Goal: Transaction & Acquisition: Purchase product/service

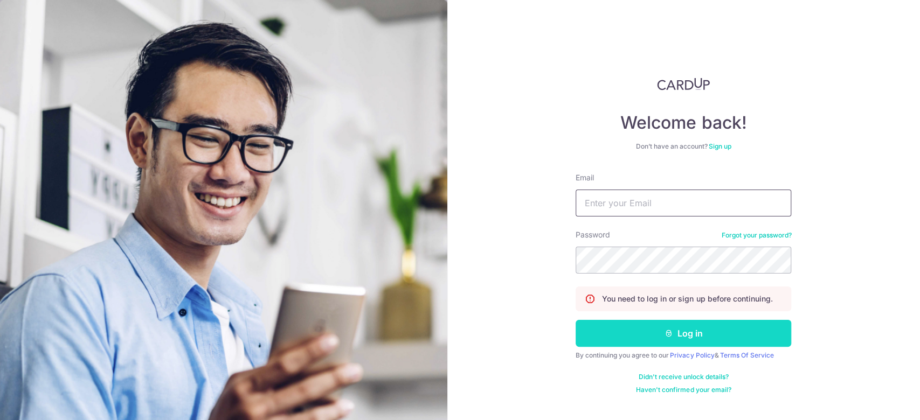
type input "[PERSON_NAME][EMAIL_ADDRESS][DOMAIN_NAME]"
click at [716, 325] on button "Log in" at bounding box center [684, 333] width 216 height 27
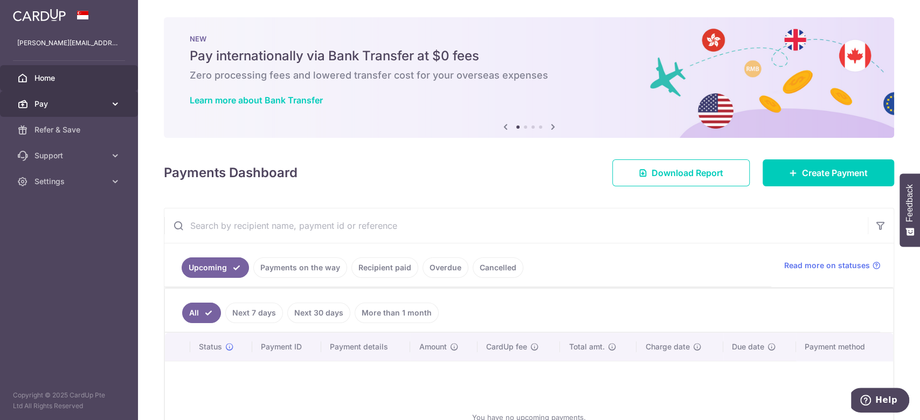
click at [76, 106] on span "Pay" at bounding box center [69, 104] width 71 height 11
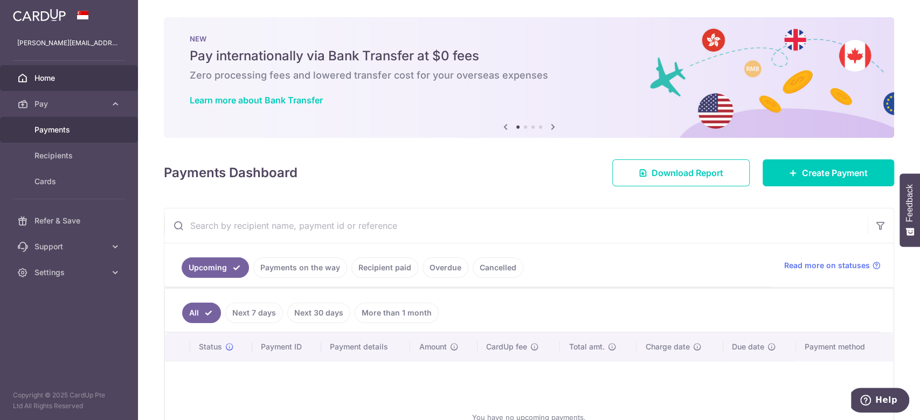
click at [91, 134] on span "Payments" at bounding box center [69, 129] width 71 height 11
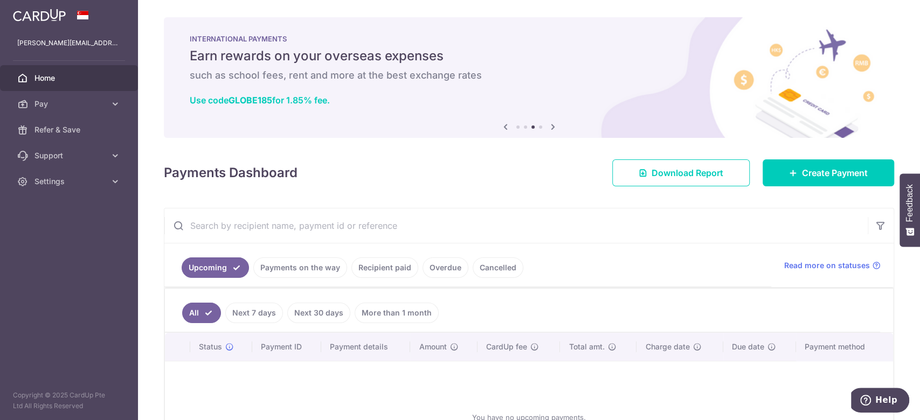
click at [516, 126] on li at bounding box center [517, 127] width 3 height 3
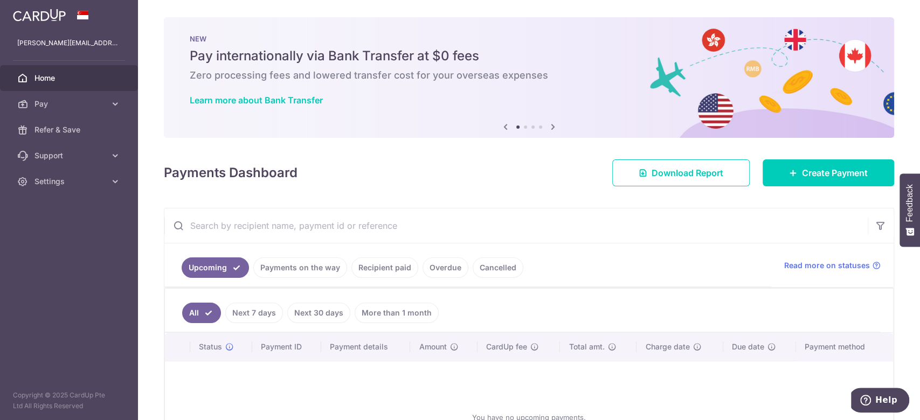
click at [520, 126] on ol at bounding box center [529, 127] width 26 height 3
click at [522, 126] on ol at bounding box center [529, 127] width 26 height 3
click at [524, 126] on li at bounding box center [525, 127] width 3 height 3
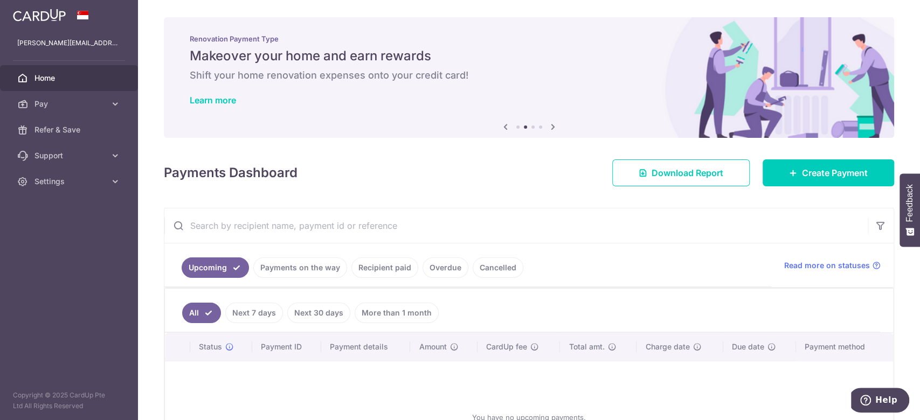
click at [531, 128] on li at bounding box center [532, 127] width 3 height 3
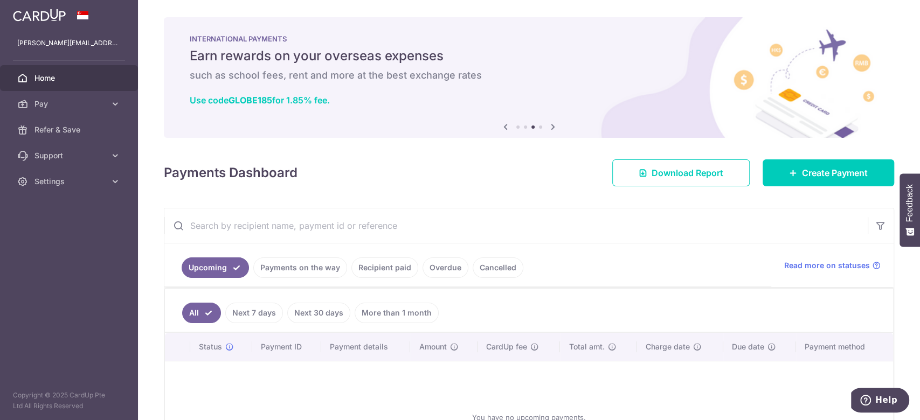
click at [539, 126] on li at bounding box center [540, 127] width 3 height 3
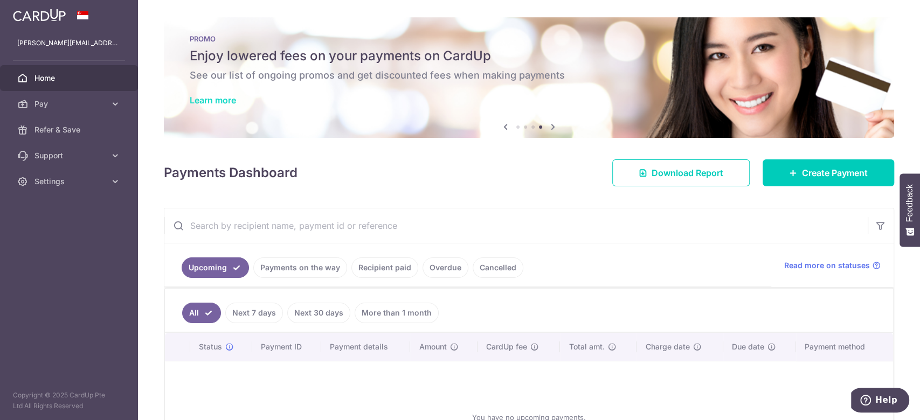
click at [231, 97] on link "Learn more" at bounding box center [213, 100] width 46 height 11
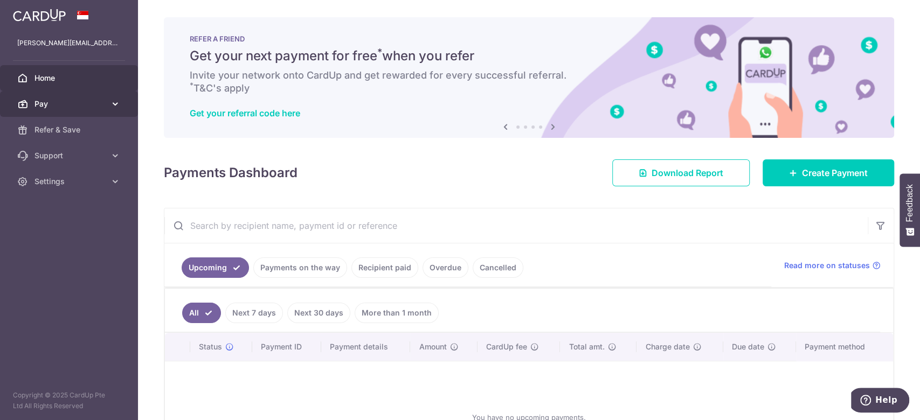
click at [55, 104] on span "Pay" at bounding box center [69, 104] width 71 height 11
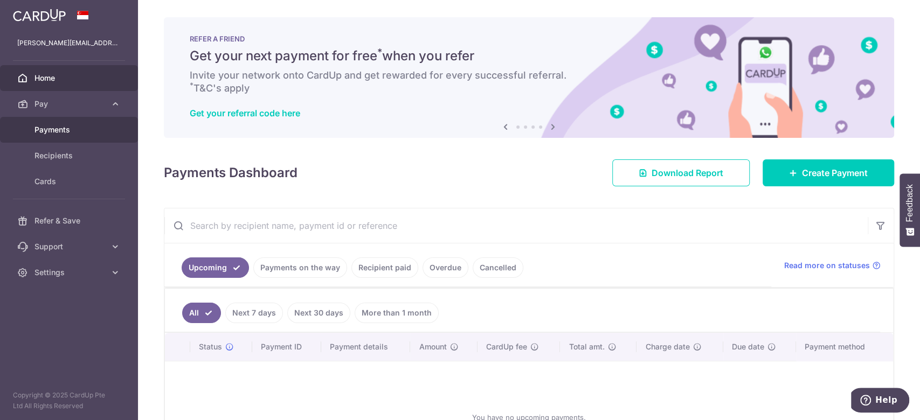
click at [77, 121] on link "Payments" at bounding box center [69, 130] width 138 height 26
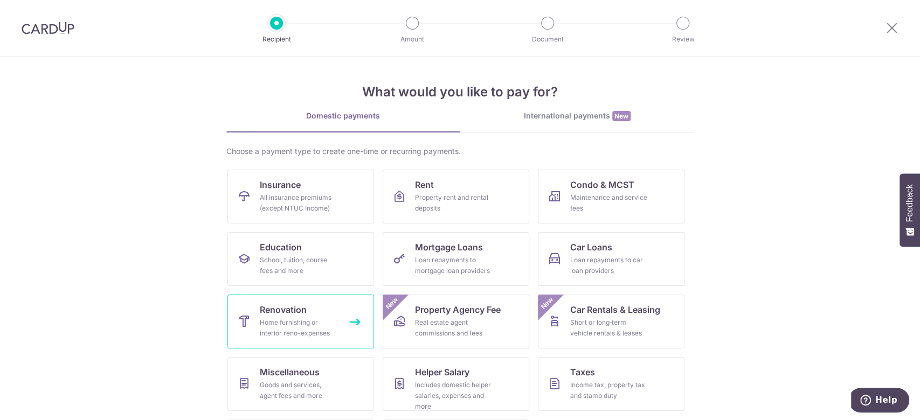
click at [285, 334] on div "Home furnishing or interior reno-expenses" at bounding box center [299, 328] width 78 height 22
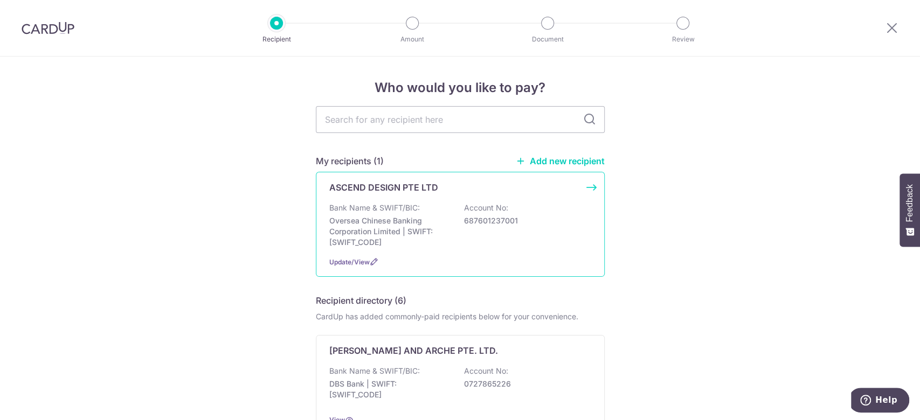
click at [326, 196] on div "ASCEND DESIGN PTE LTD Bank Name & SWIFT/BIC: Oversea Chinese Banking Corporatio…" at bounding box center [460, 224] width 289 height 105
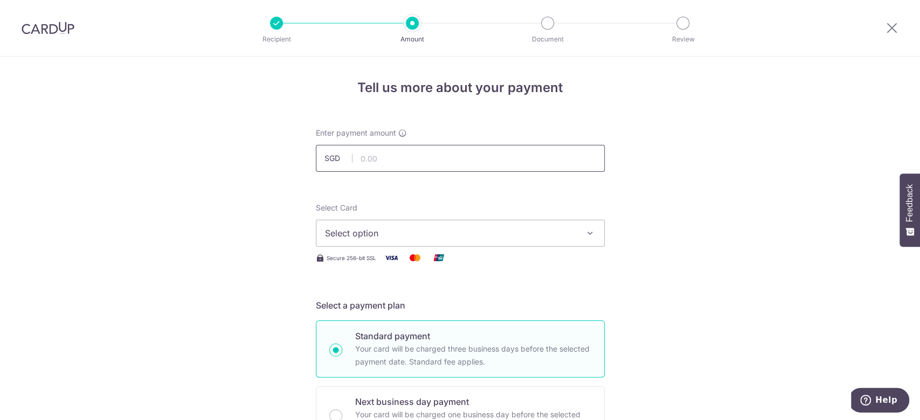
click at [359, 158] on input "text" at bounding box center [460, 158] width 289 height 27
click at [494, 169] on input "14.00" at bounding box center [460, 158] width 289 height 27
type input "14,000.00"
click at [414, 231] on span "Select option" at bounding box center [450, 233] width 251 height 13
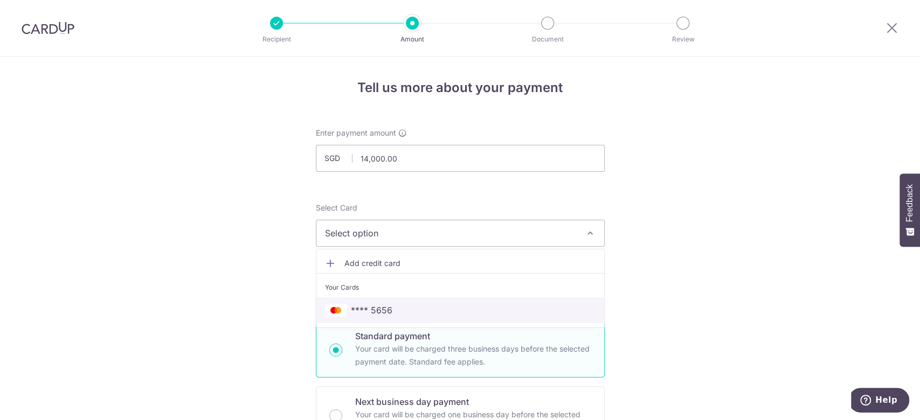
click at [398, 304] on span "**** 5656" at bounding box center [460, 310] width 271 height 13
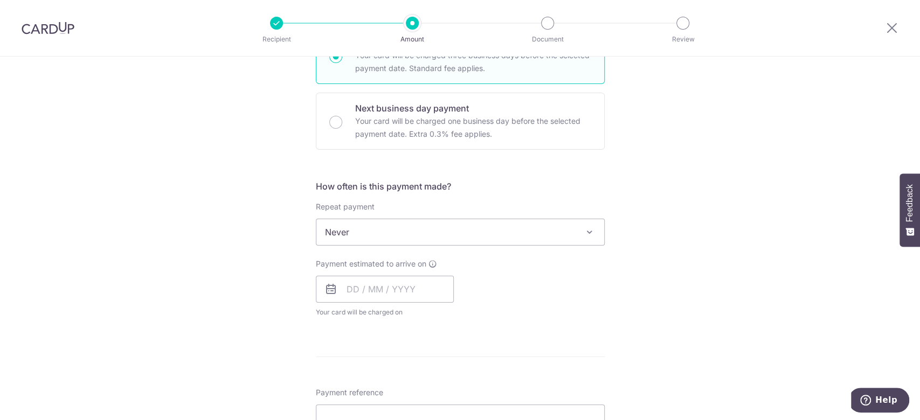
scroll to position [359, 0]
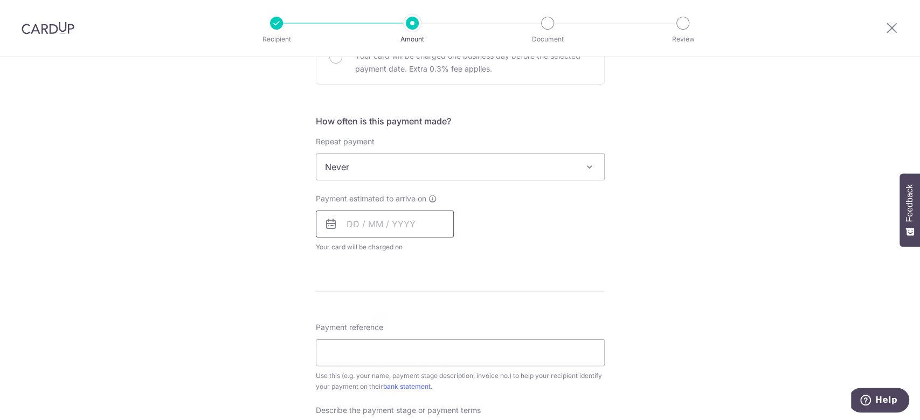
click at [363, 228] on input "text" at bounding box center [385, 224] width 138 height 27
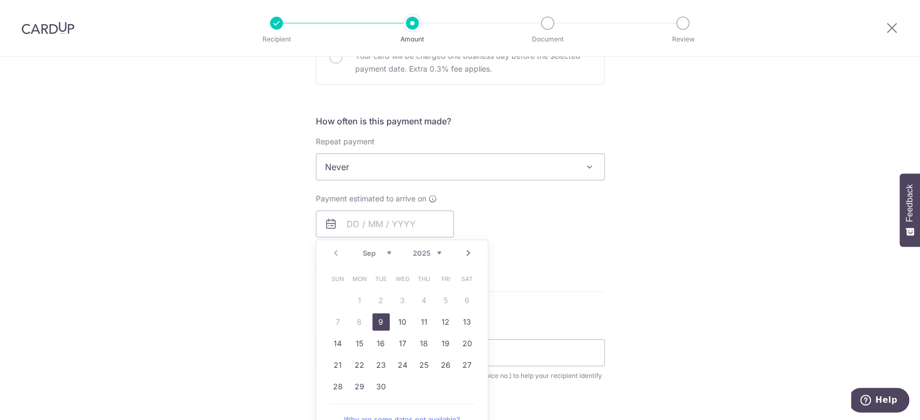
click at [372, 318] on link "9" at bounding box center [380, 322] width 17 height 17
type input "[DATE]"
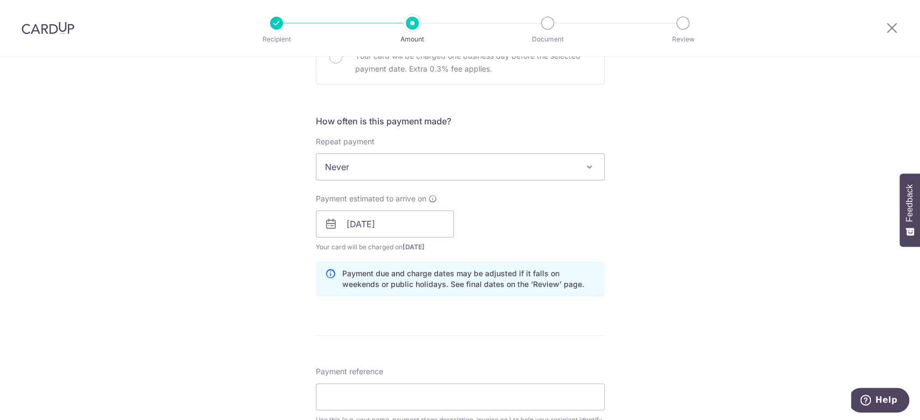
click at [255, 310] on div "Tell us more about your payment Enter payment amount SGD 14,000.00 14000.00 Sel…" at bounding box center [460, 243] width 920 height 1091
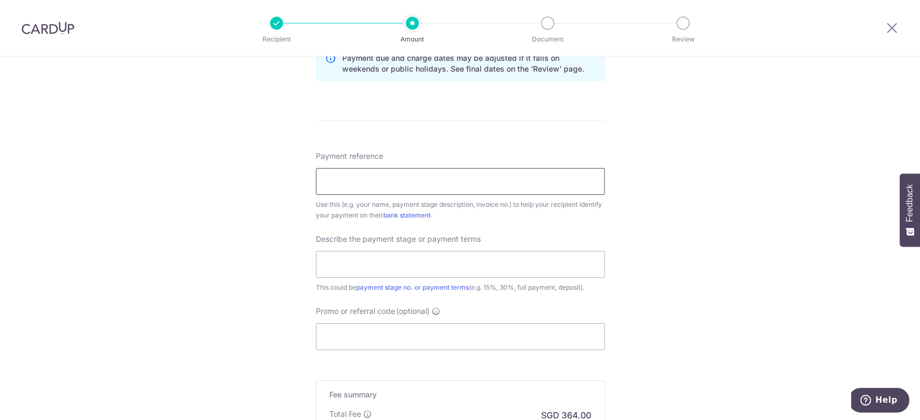
click at [354, 188] on input "Payment reference" at bounding box center [460, 181] width 289 height 27
type input "AD SM EN 250311"
click at [342, 258] on input "text" at bounding box center [460, 264] width 289 height 27
click at [412, 268] on input "down payment stage 3 - 40%" at bounding box center [460, 264] width 289 height 27
click at [437, 258] on input "down payment stage 4 - 40%" at bounding box center [460, 264] width 289 height 27
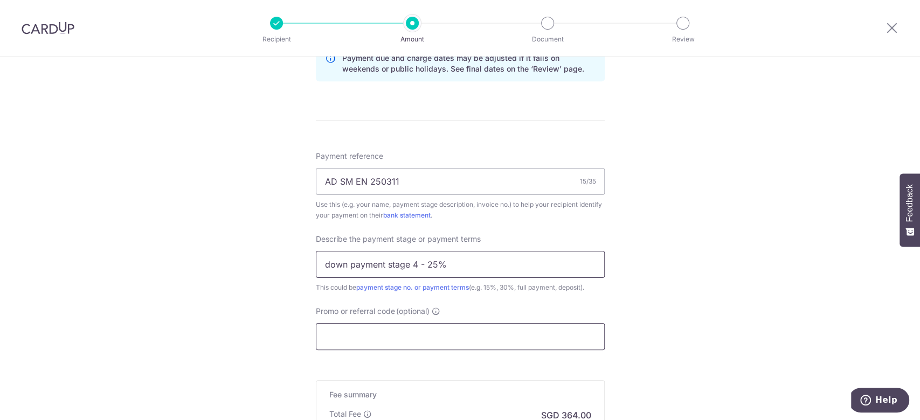
type input "down payment stage 4 - 25%"
click at [380, 348] on input "Promo or referral code (optional)" at bounding box center [460, 336] width 289 height 27
paste input "OFF225"
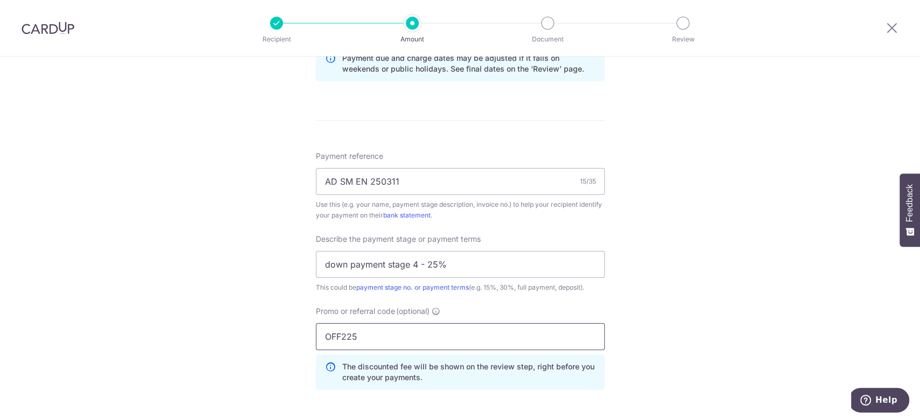
type input "OFF225"
click at [224, 334] on div "Tell us more about your payment Enter payment amount SGD 14,000.00 14000.00 Sel…" at bounding box center [460, 52] width 920 height 1140
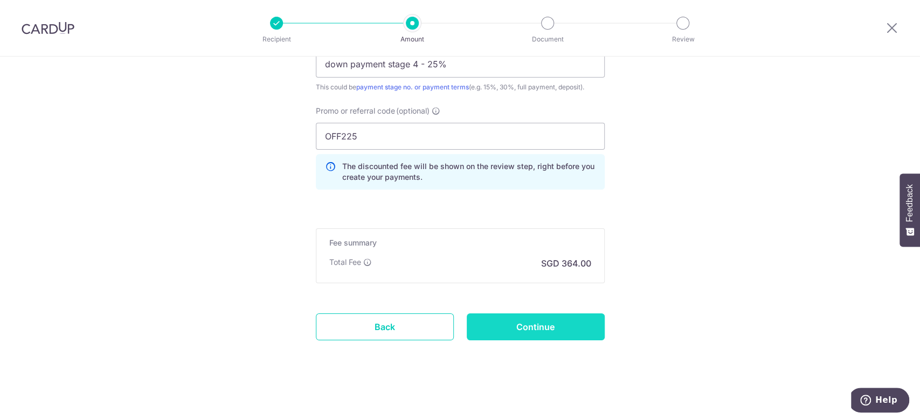
click at [511, 321] on input "Continue" at bounding box center [536, 327] width 138 height 27
type input "Create Schedule"
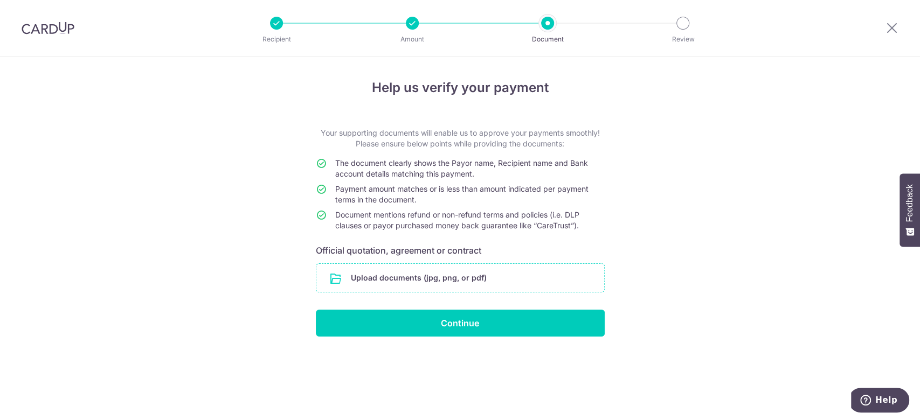
click at [399, 278] on input "file" at bounding box center [460, 278] width 288 height 28
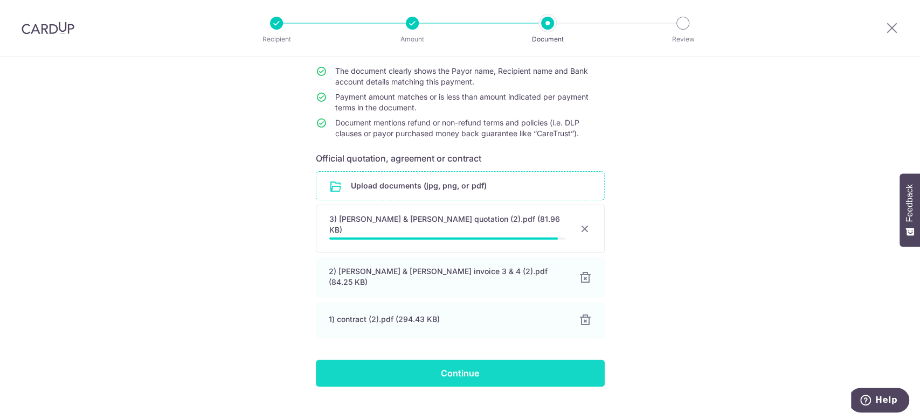
click at [426, 365] on input "Continue" at bounding box center [460, 373] width 289 height 27
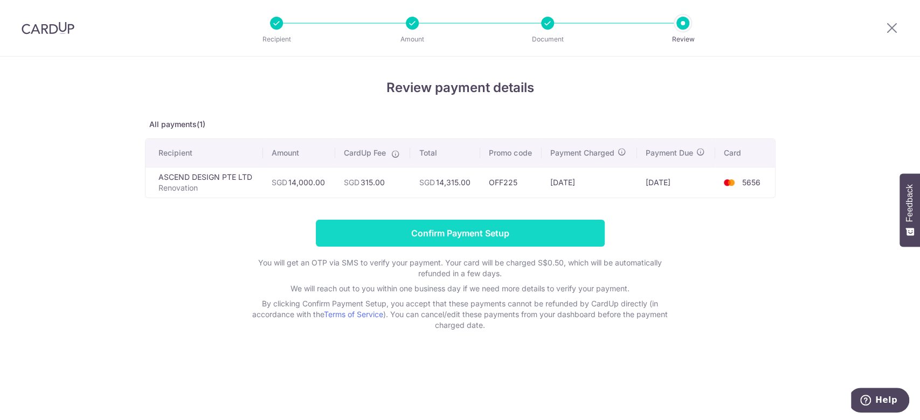
click at [437, 241] on input "Confirm Payment Setup" at bounding box center [460, 233] width 289 height 27
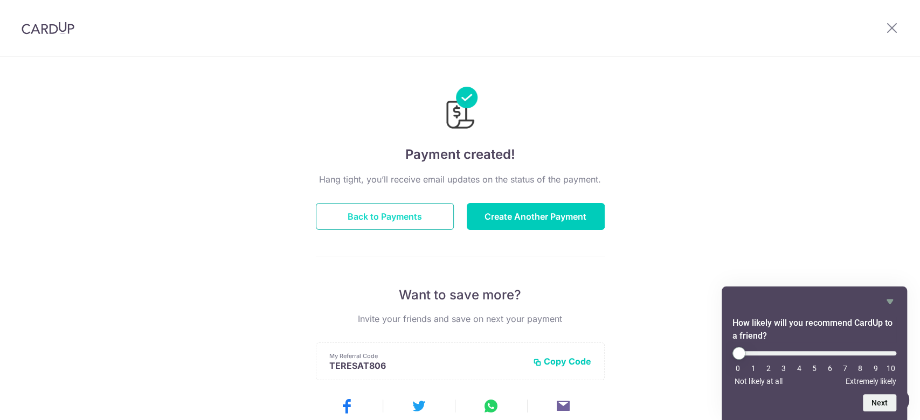
click at [418, 219] on button "Back to Payments" at bounding box center [385, 216] width 138 height 27
